Goal: Entertainment & Leisure: Consume media (video, audio)

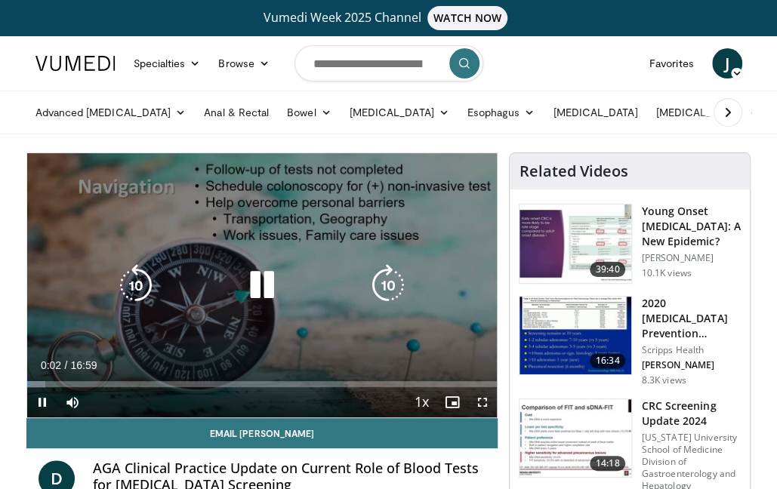
click at [157, 330] on div "10 seconds Tap to unmute" at bounding box center [262, 285] width 470 height 264
click at [157, 346] on div "10 seconds Tap to unmute" at bounding box center [262, 285] width 470 height 264
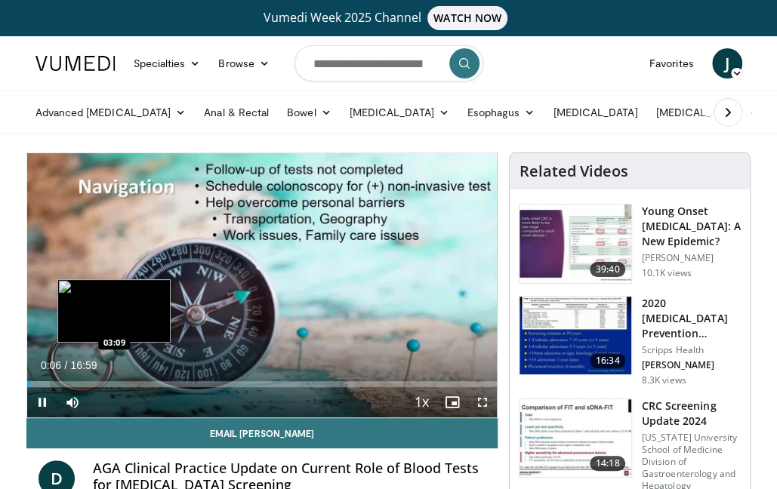
drag, startPoint x: 32, startPoint y: 384, endPoint x: 114, endPoint y: 381, distance: 81.6
click at [114, 381] on video-js "**********" at bounding box center [262, 285] width 470 height 264
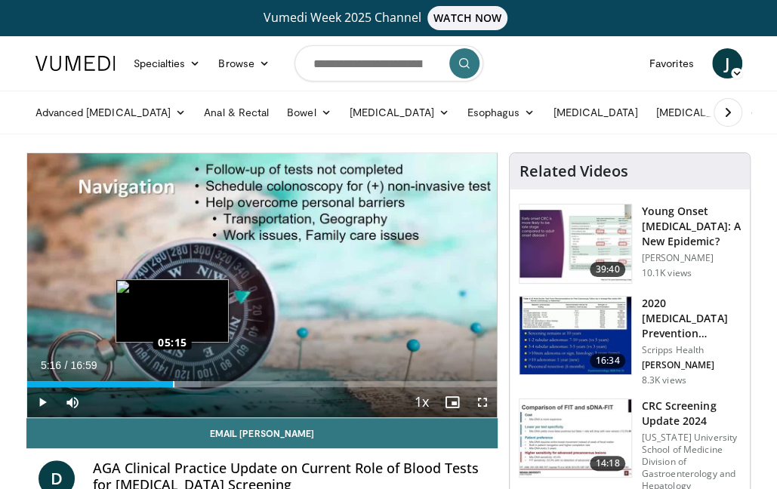
drag, startPoint x: 35, startPoint y: 382, endPoint x: 173, endPoint y: 383, distance: 137.4
click at [173, 383] on div "Loaded : 36.99% 05:16 05:15" at bounding box center [262, 384] width 470 height 6
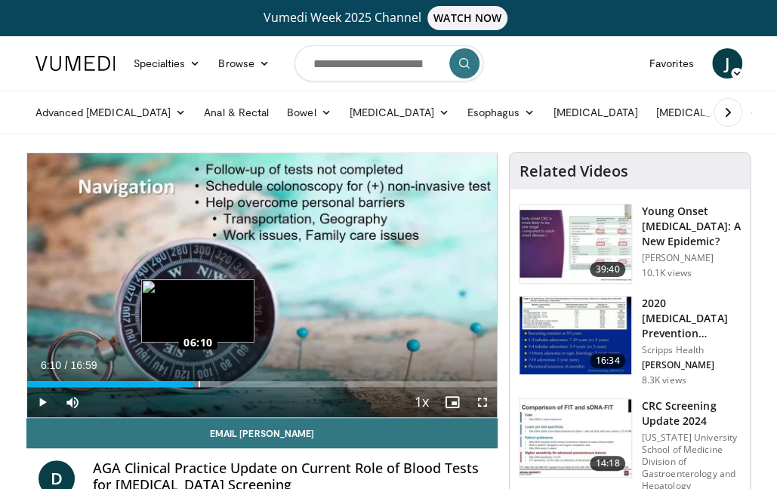
drag, startPoint x: 173, startPoint y: 383, endPoint x: 197, endPoint y: 383, distance: 24.2
click at [197, 383] on div "Loaded : 41.22% 06:00 06:10" at bounding box center [262, 384] width 470 height 6
